Goal: Book appointment/travel/reservation

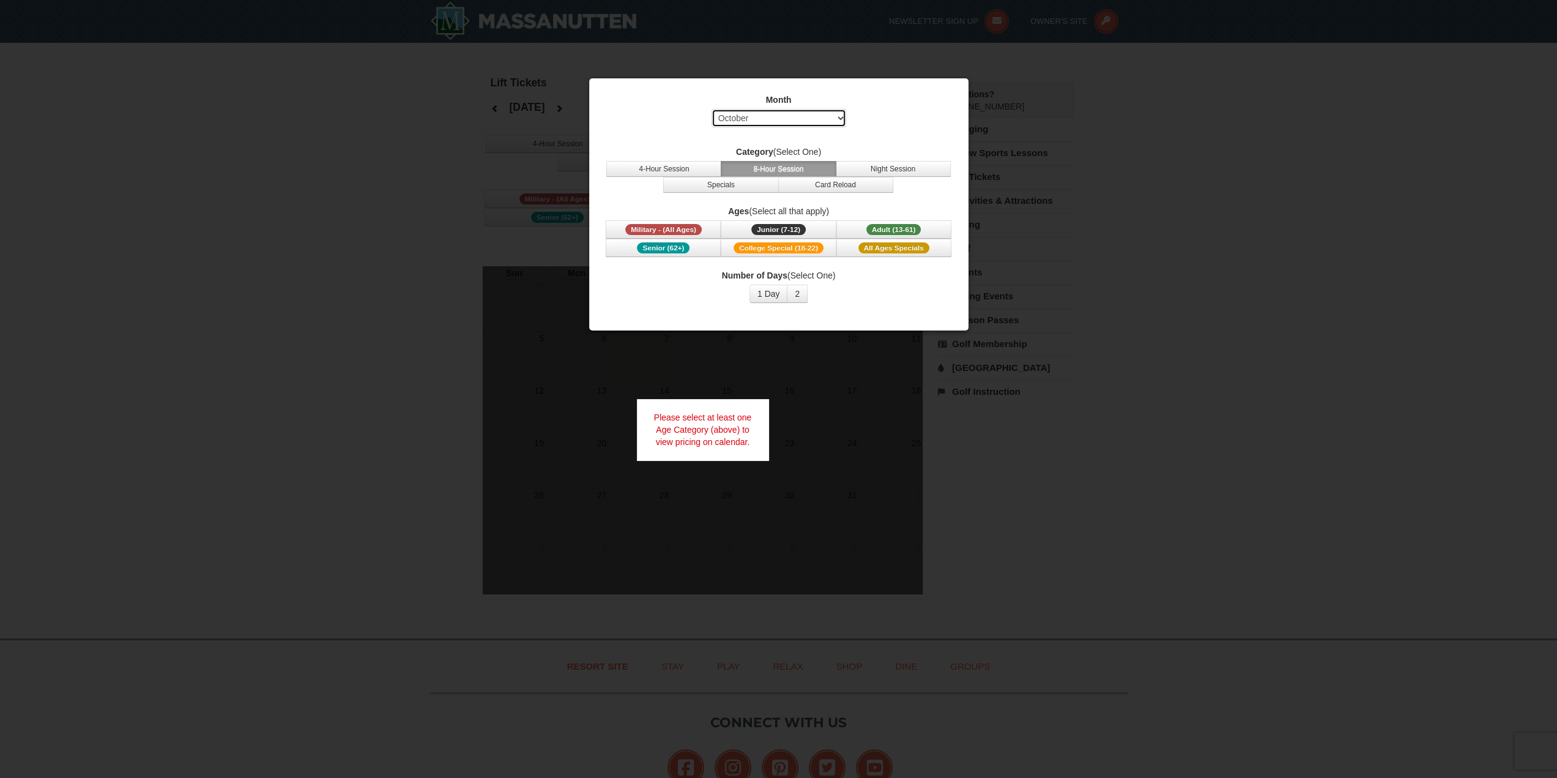
click at [821, 116] on select "Select October November December January February March April May June July Aug…" at bounding box center [778, 118] width 135 height 18
select select "12"
click at [711, 109] on select "Select October November December January February March April May June July Aug…" at bounding box center [778, 118] width 135 height 18
click at [796, 294] on button "2" at bounding box center [797, 293] width 21 height 18
click at [688, 165] on button "4-Hour Session" at bounding box center [663, 169] width 115 height 16
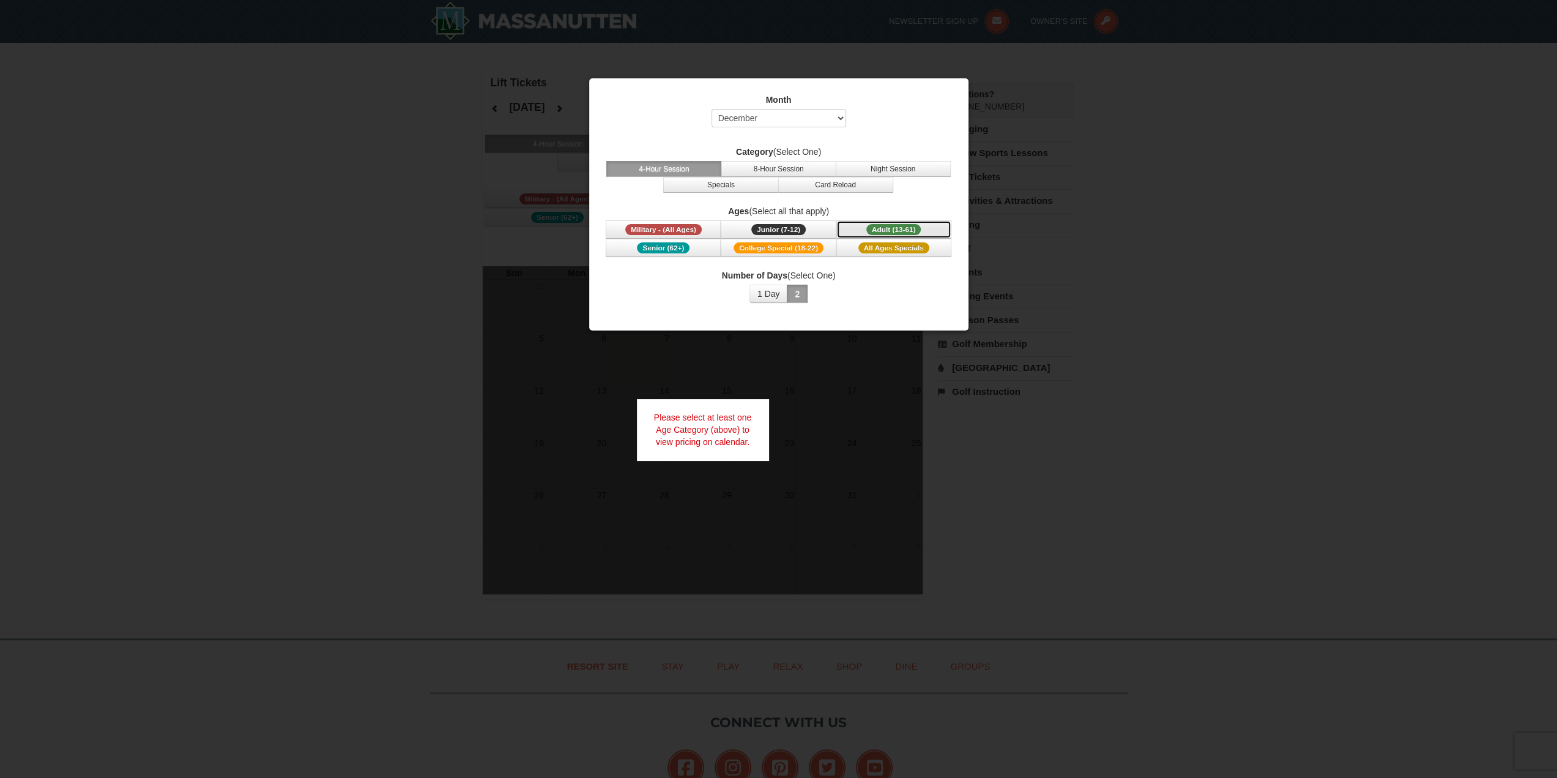
click at [870, 231] on span "Adult (13-61)" at bounding box center [893, 229] width 55 height 11
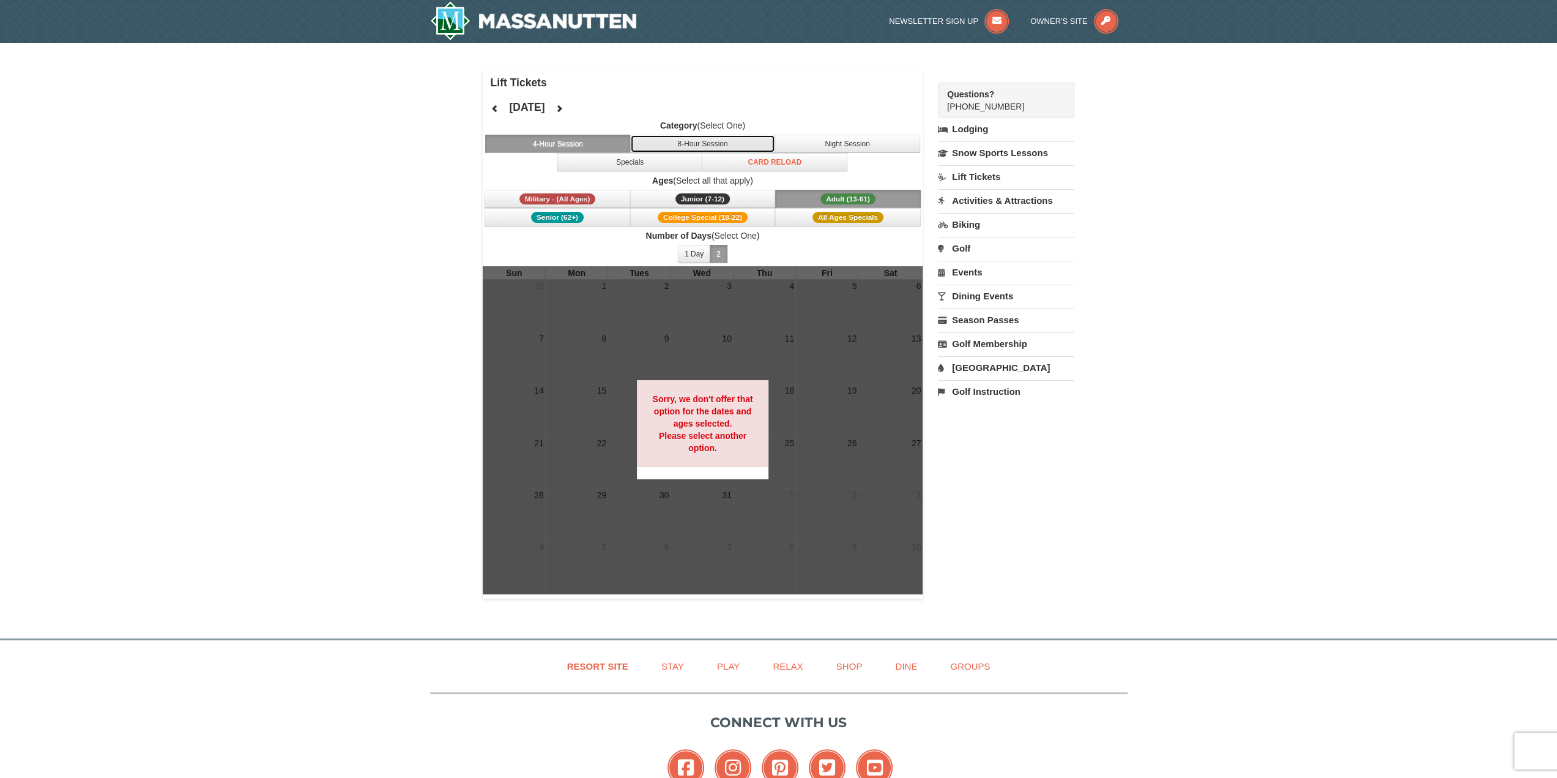
click at [734, 140] on button "8-Hour Session" at bounding box center [703, 144] width 146 height 18
click at [823, 216] on span "All Ages Specials" at bounding box center [847, 217] width 71 height 11
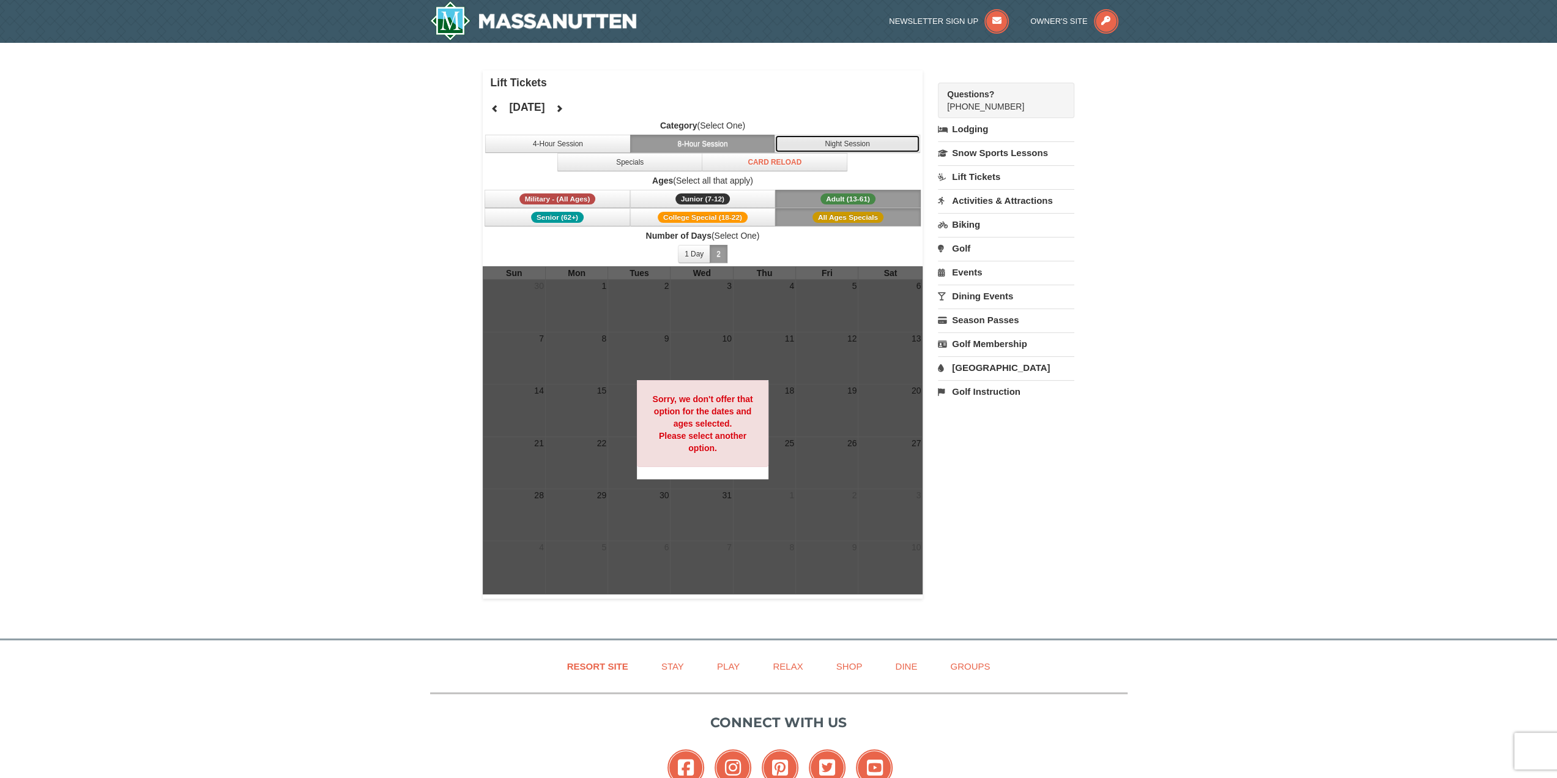
click at [800, 139] on button "Night Session" at bounding box center [847, 144] width 146 height 18
click at [670, 161] on button "Specials" at bounding box center [630, 162] width 146 height 18
click at [595, 145] on button "4-Hour Session" at bounding box center [558, 144] width 146 height 18
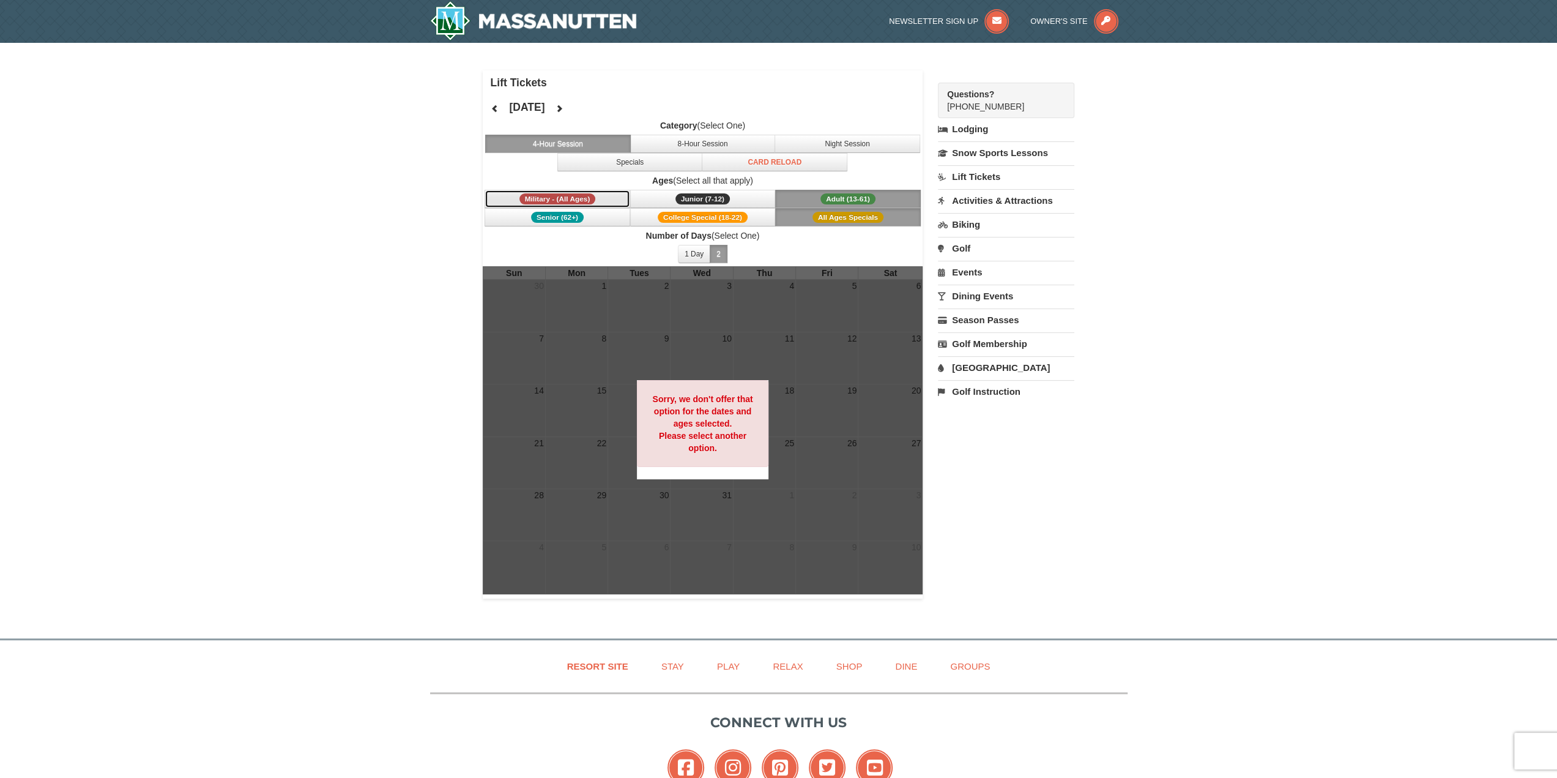
click at [562, 201] on span "Military - (All Ages)" at bounding box center [557, 198] width 76 height 11
click at [709, 196] on span "Junior (7-12)" at bounding box center [702, 198] width 54 height 11
click at [568, 222] on button "Senior (62+)" at bounding box center [557, 217] width 146 height 18
click at [665, 202] on button "Junior (7-12) (7 - 12)" at bounding box center [703, 199] width 146 height 18
click at [664, 208] on button "College Special (18-22)" at bounding box center [703, 217] width 146 height 18
